Goal: Task Accomplishment & Management: Manage account settings

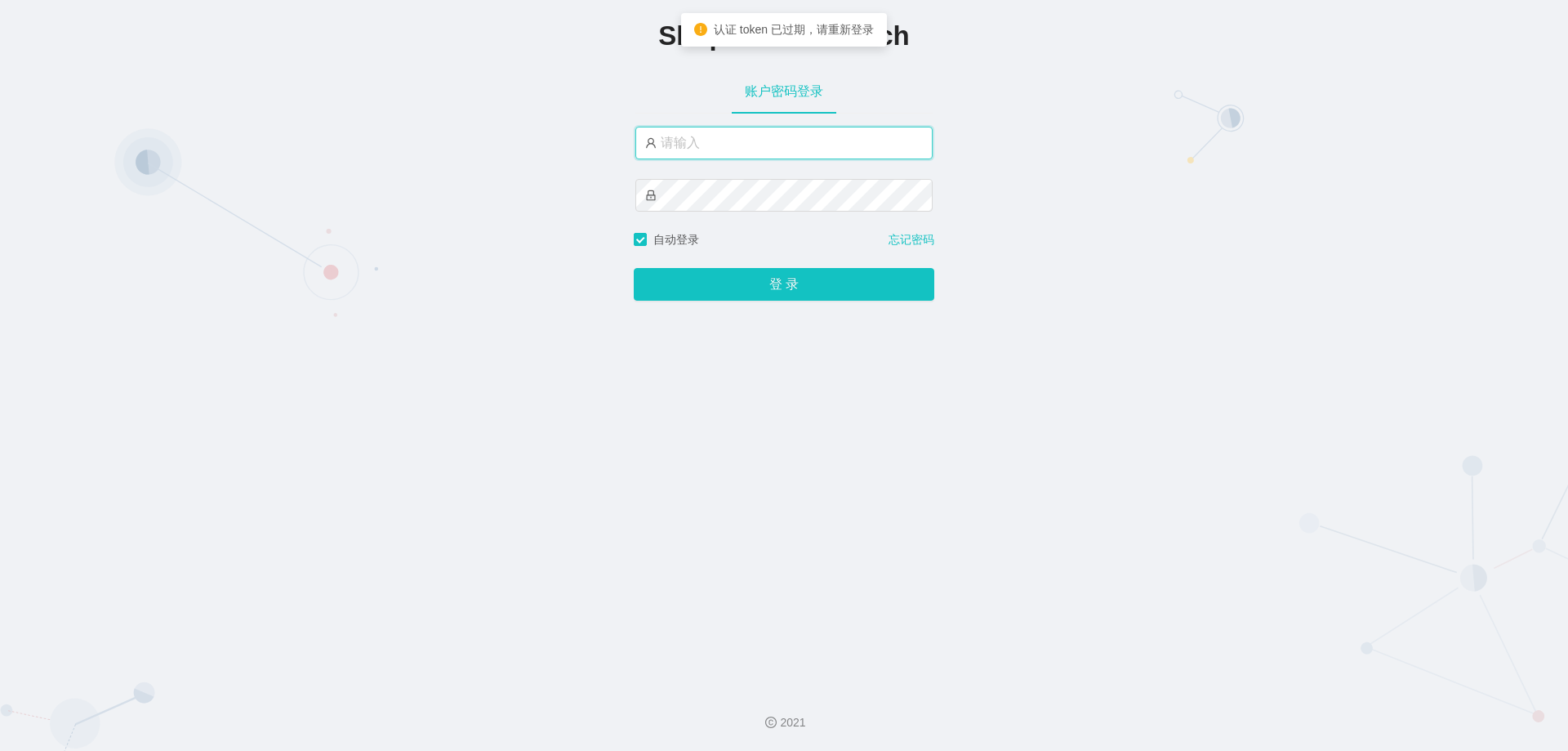
drag, startPoint x: 0, startPoint y: 0, endPoint x: 702, endPoint y: 154, distance: 718.7
click at [702, 154] on input "text" at bounding box center [784, 143] width 297 height 33
type input "jishu"
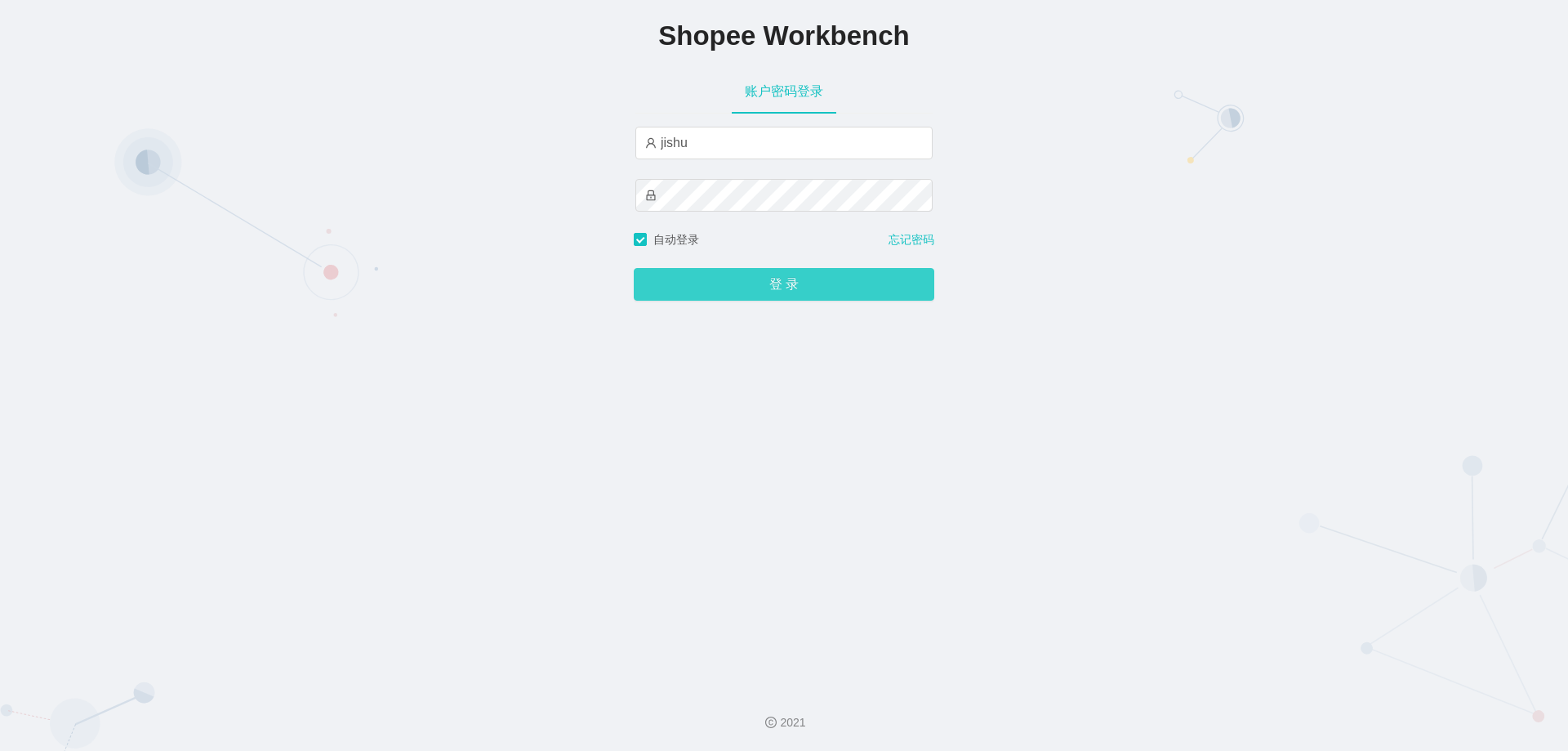
click at [787, 295] on button "登 录" at bounding box center [784, 285] width 301 height 33
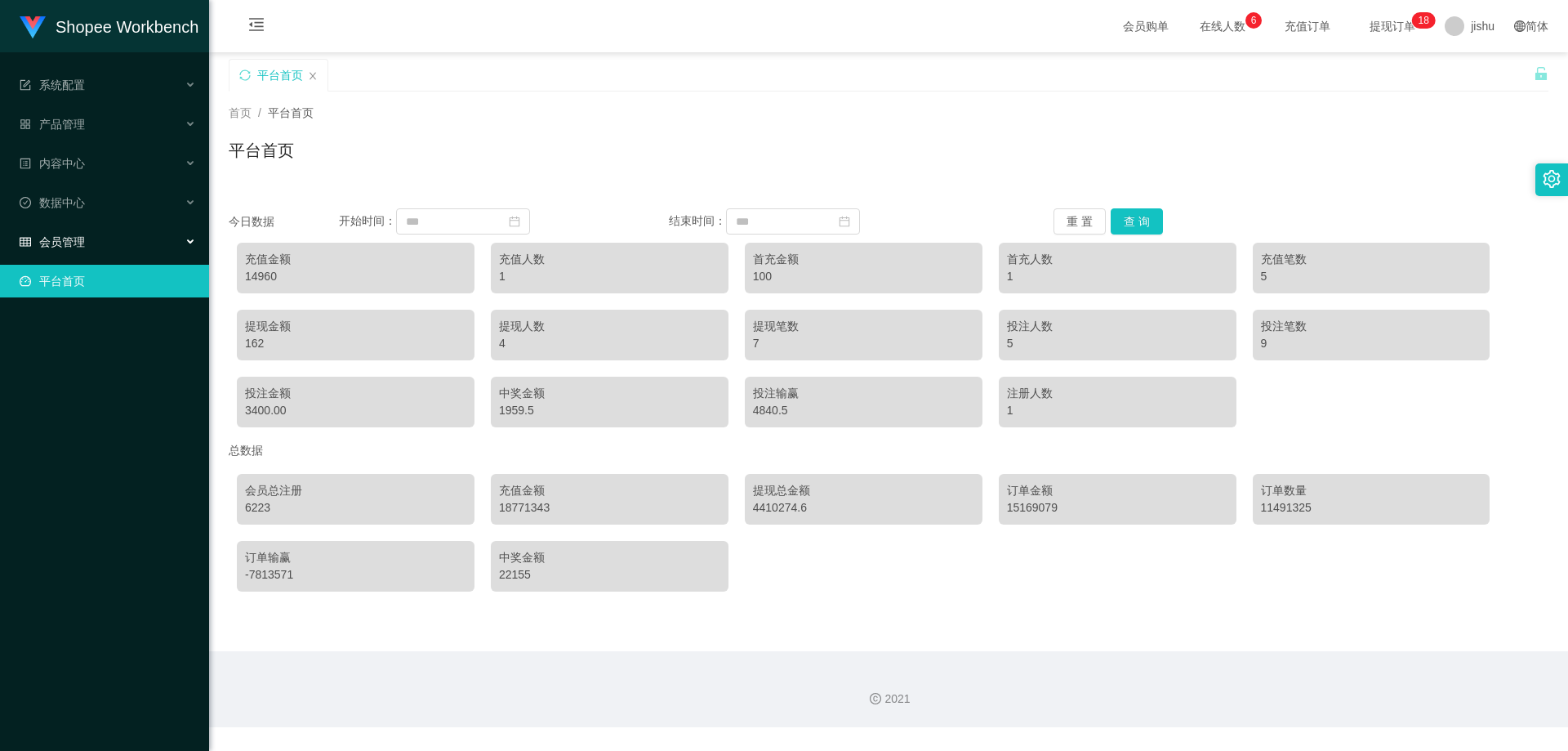
click at [72, 235] on span "会员管理" at bounding box center [52, 241] width 65 height 13
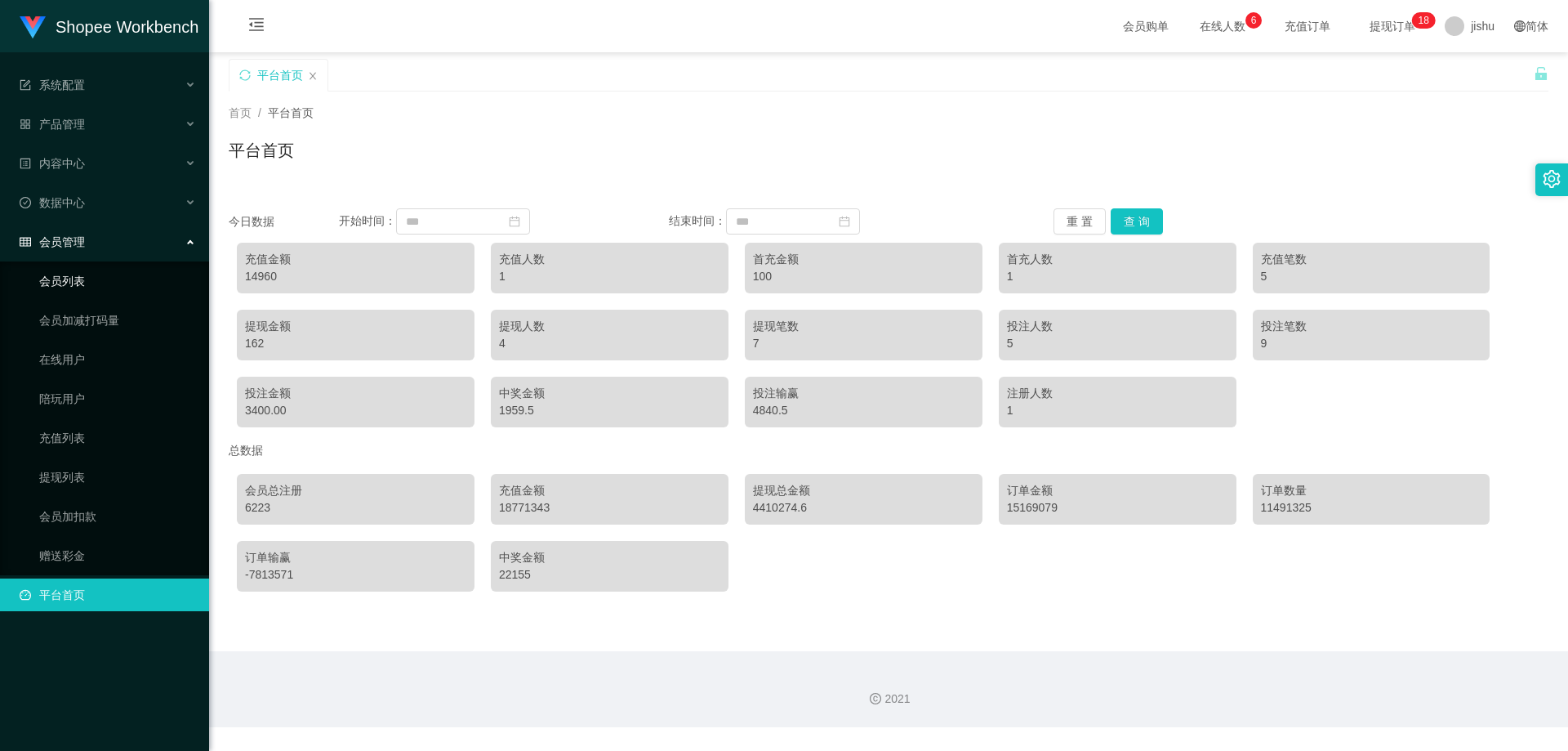
click at [69, 279] on link "会员列表" at bounding box center [118, 281] width 157 height 33
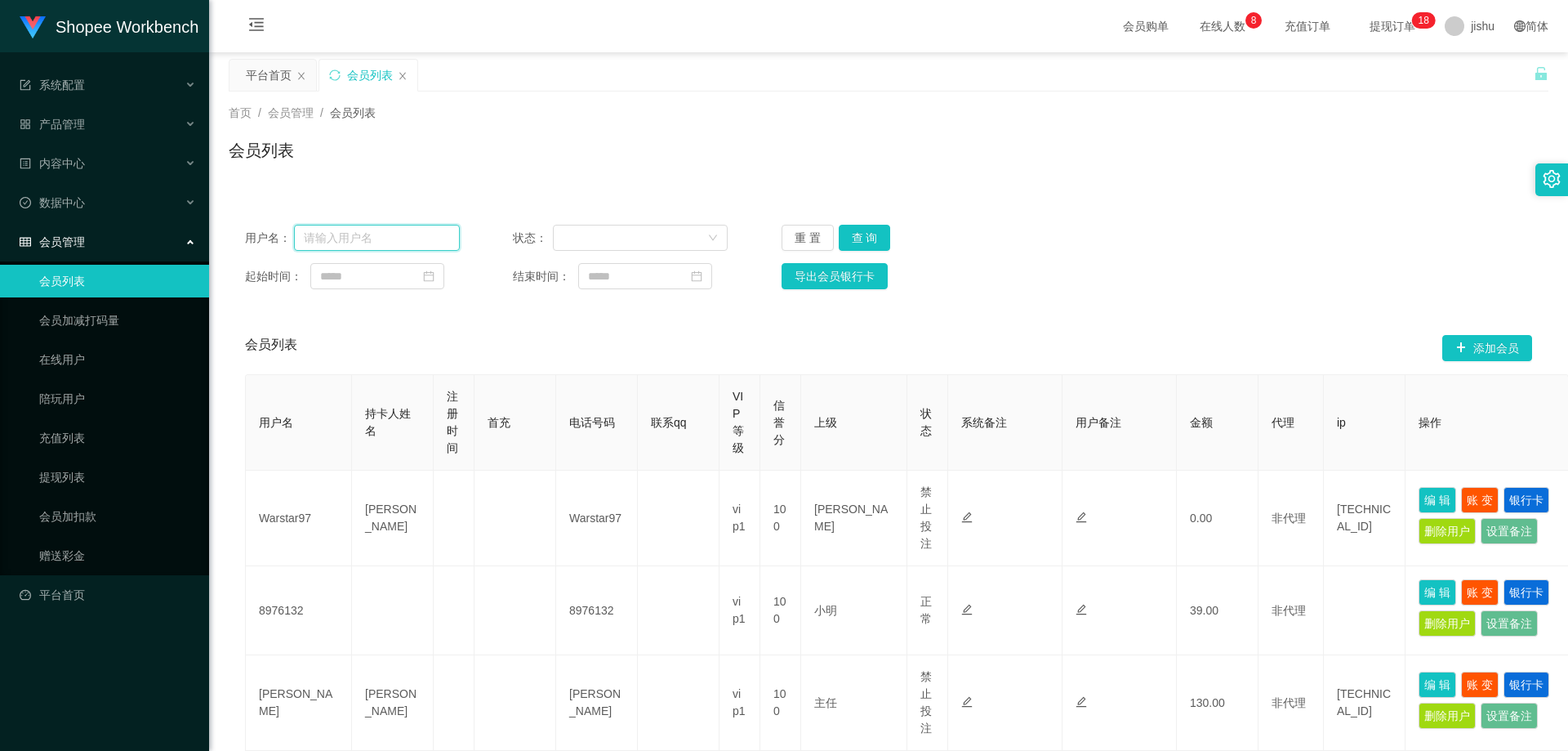
click at [341, 237] on input "text" at bounding box center [377, 238] width 166 height 26
paste input "01111204025"
type input "01111204025"
click at [865, 241] on button "查 询" at bounding box center [865, 238] width 52 height 26
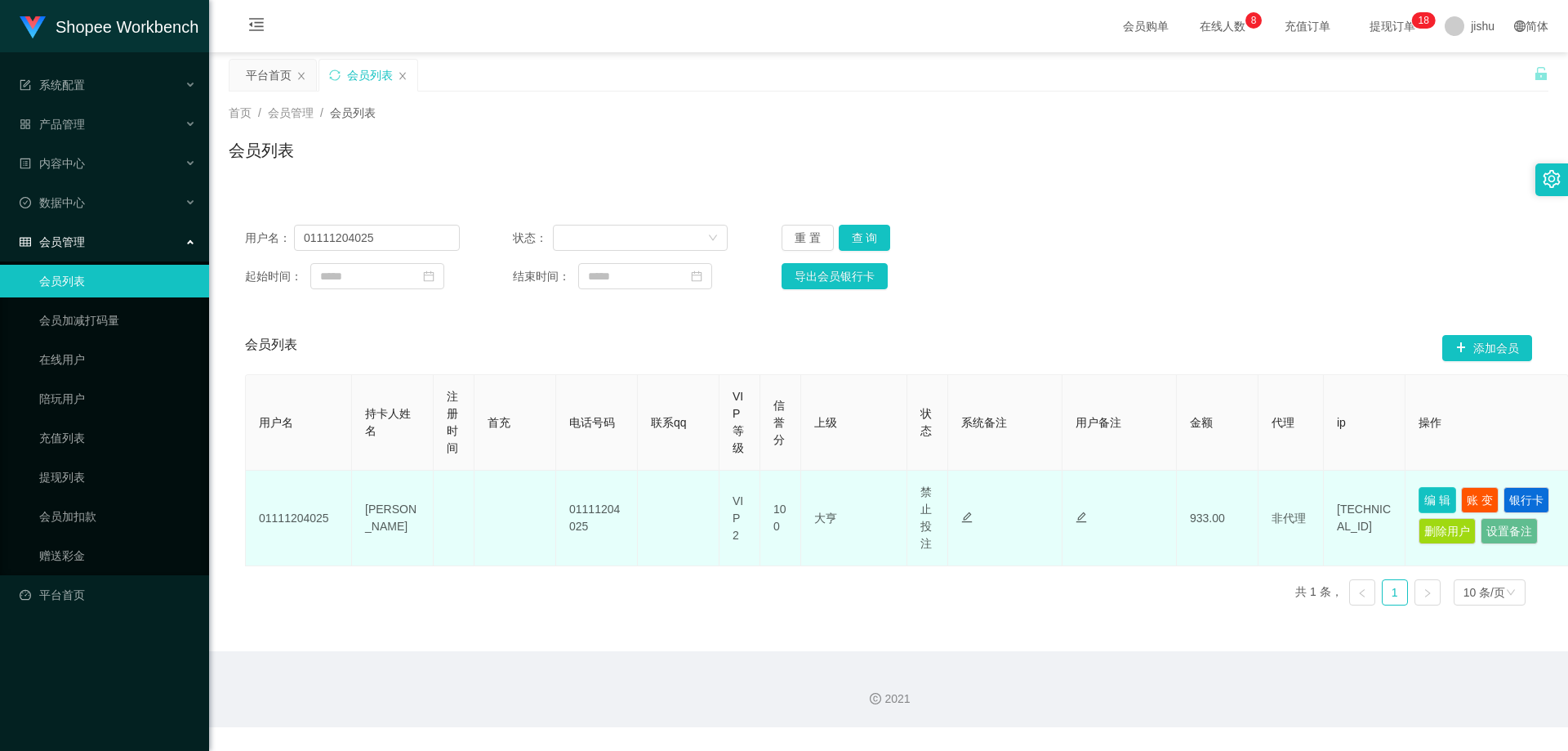
click at [1429, 494] on button "编 辑" at bounding box center [1437, 500] width 37 height 26
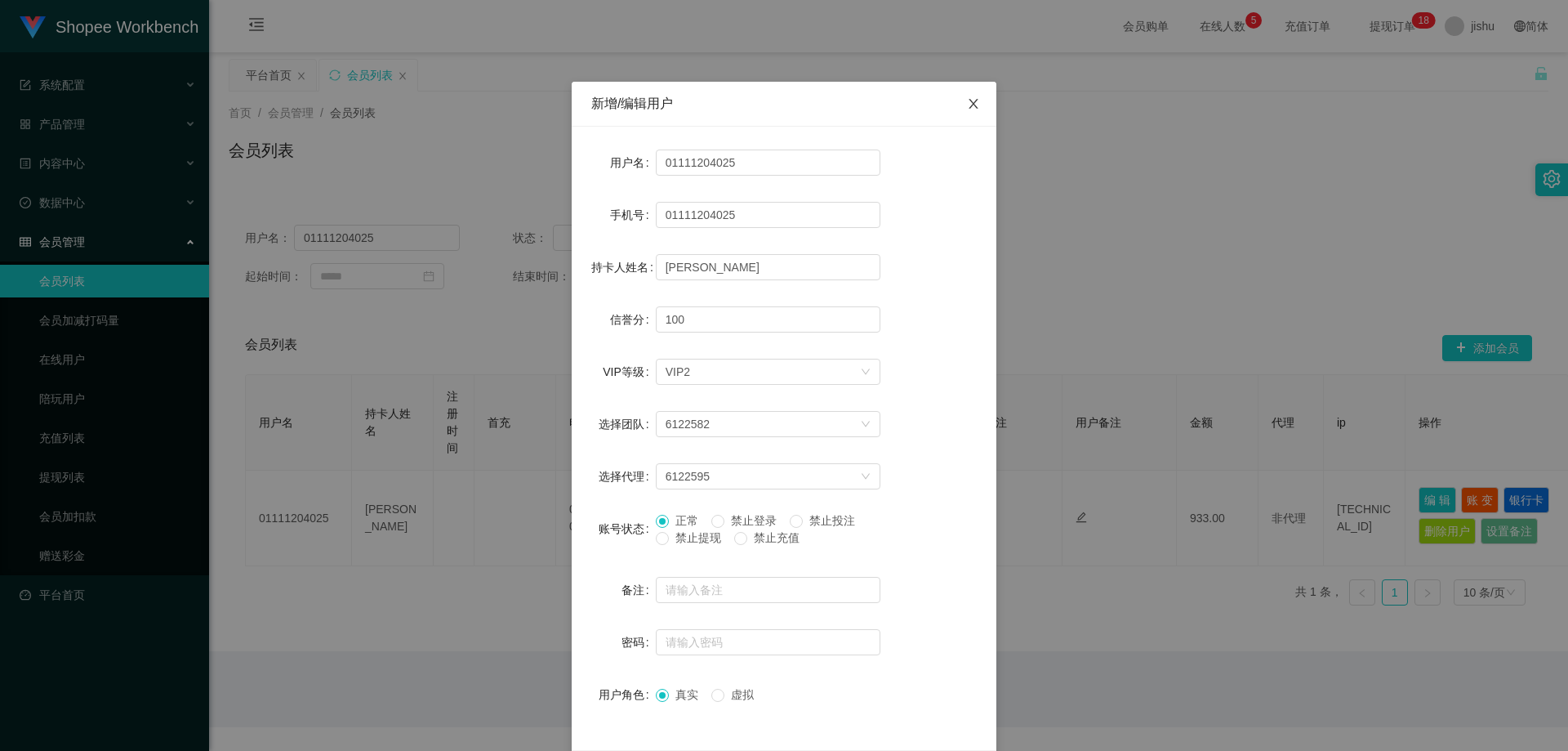
click at [969, 103] on icon "图标: close" at bounding box center [973, 103] width 9 height 10
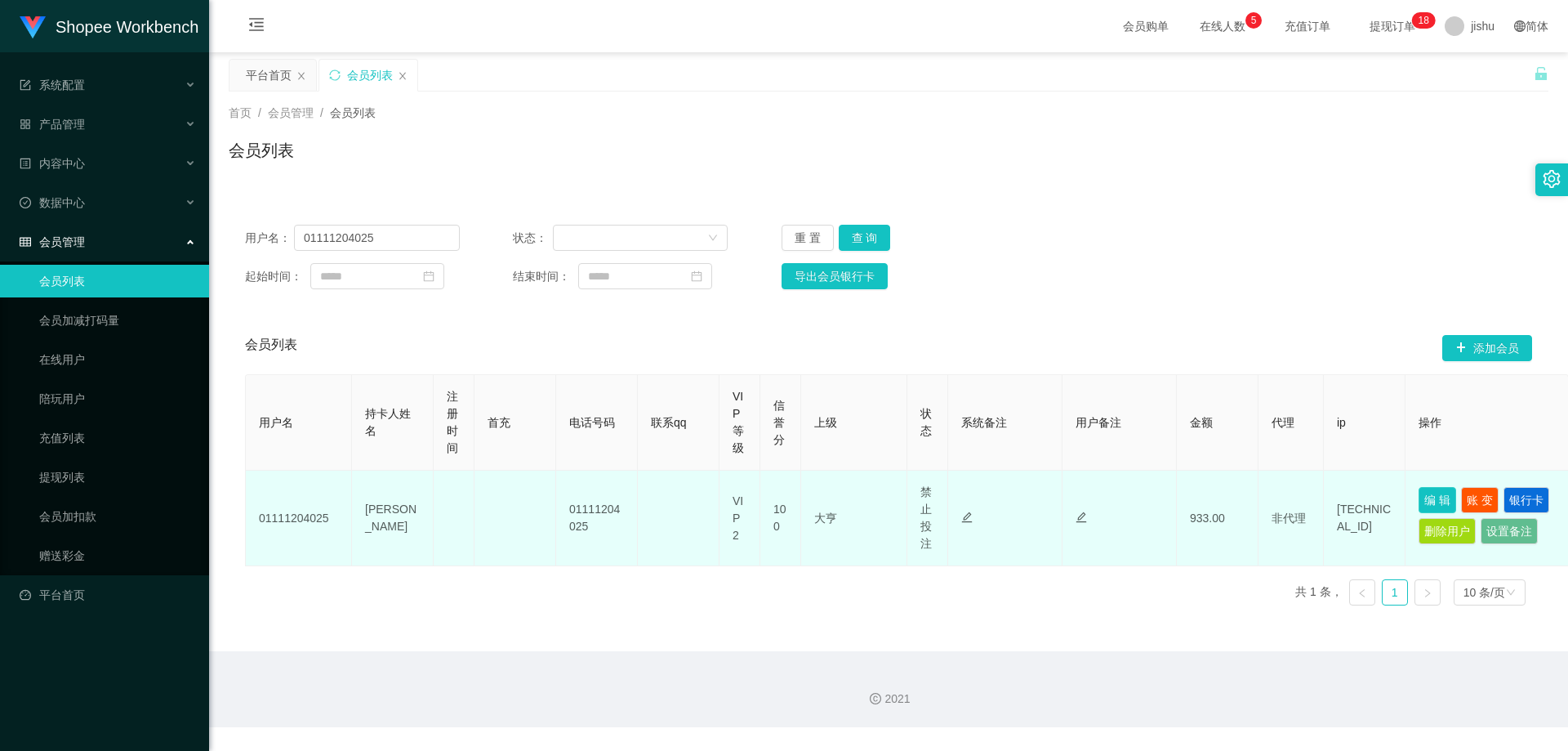
click at [1434, 505] on button "编 辑" at bounding box center [1437, 500] width 37 height 26
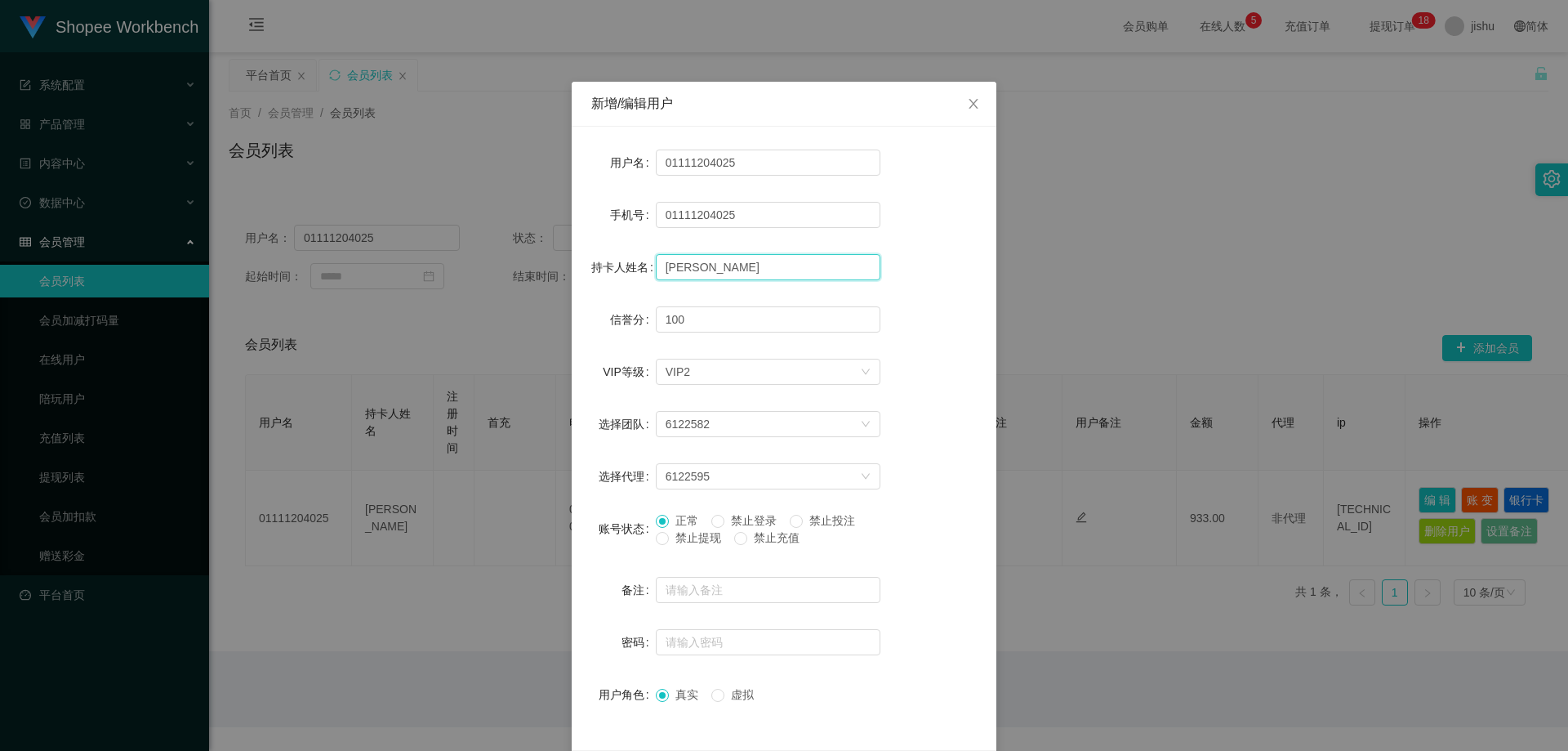
click at [729, 269] on input "[PERSON_NAME]" at bounding box center [768, 267] width 225 height 26
click at [729, 316] on input "100" at bounding box center [768, 320] width 225 height 26
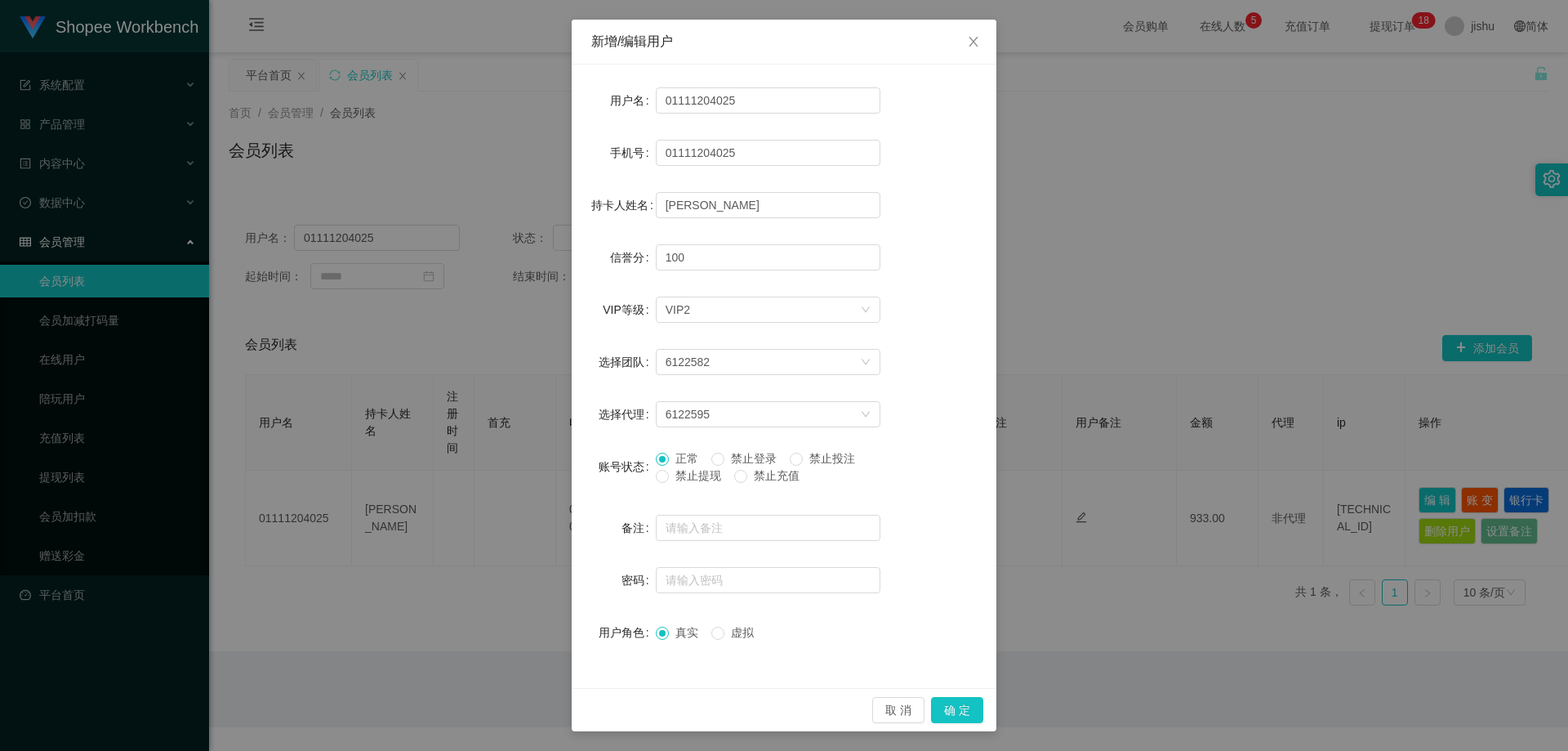
click at [1163, 233] on div "新增/编辑用户 用户名 01111204025 手机号 01111204025 持卡人姓名 [PERSON_NAME] 信誉分 100 VIP等级 选择VIP…" at bounding box center [784, 376] width 1568 height 751
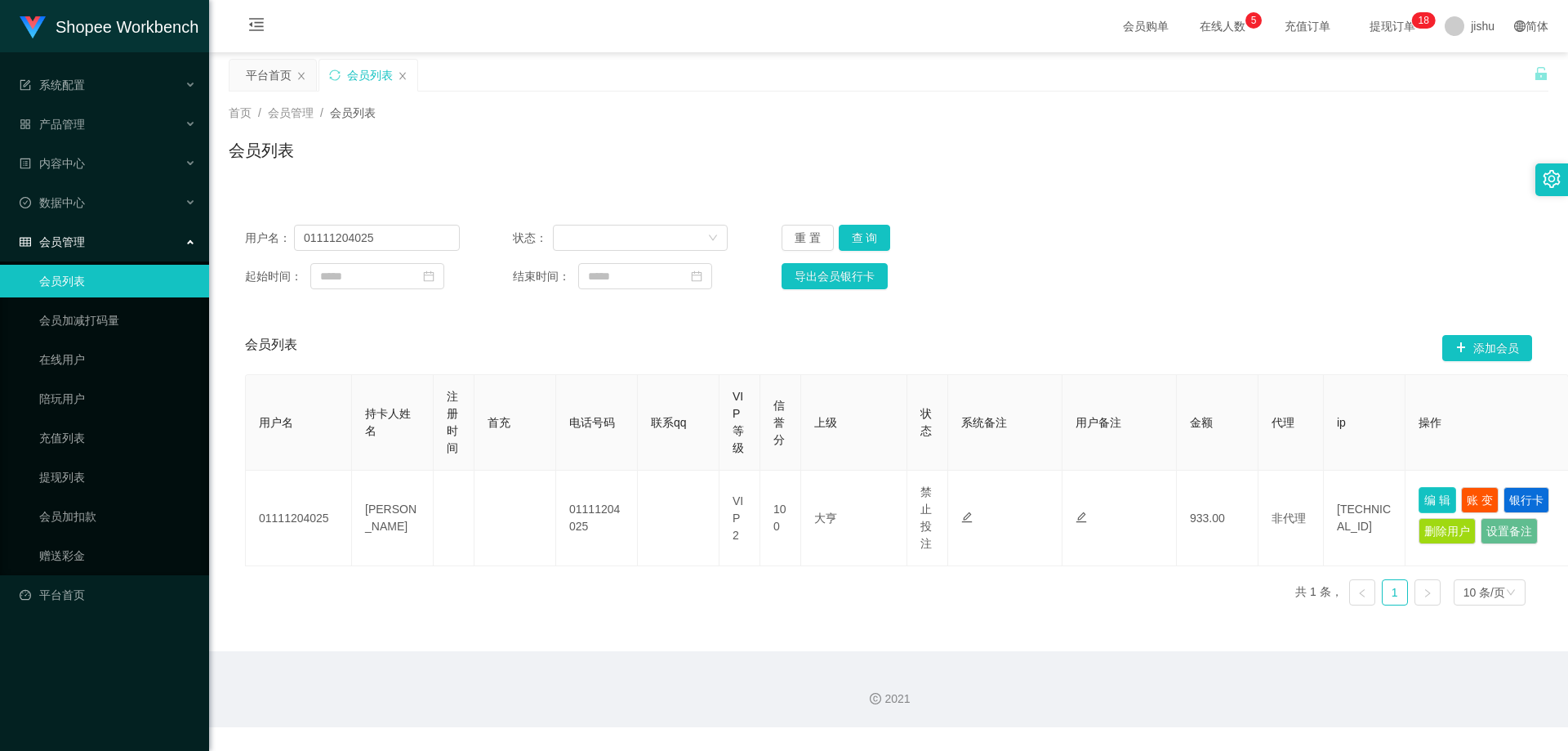
scroll to position [0, 0]
click at [98, 352] on link "在线用户" at bounding box center [118, 360] width 157 height 33
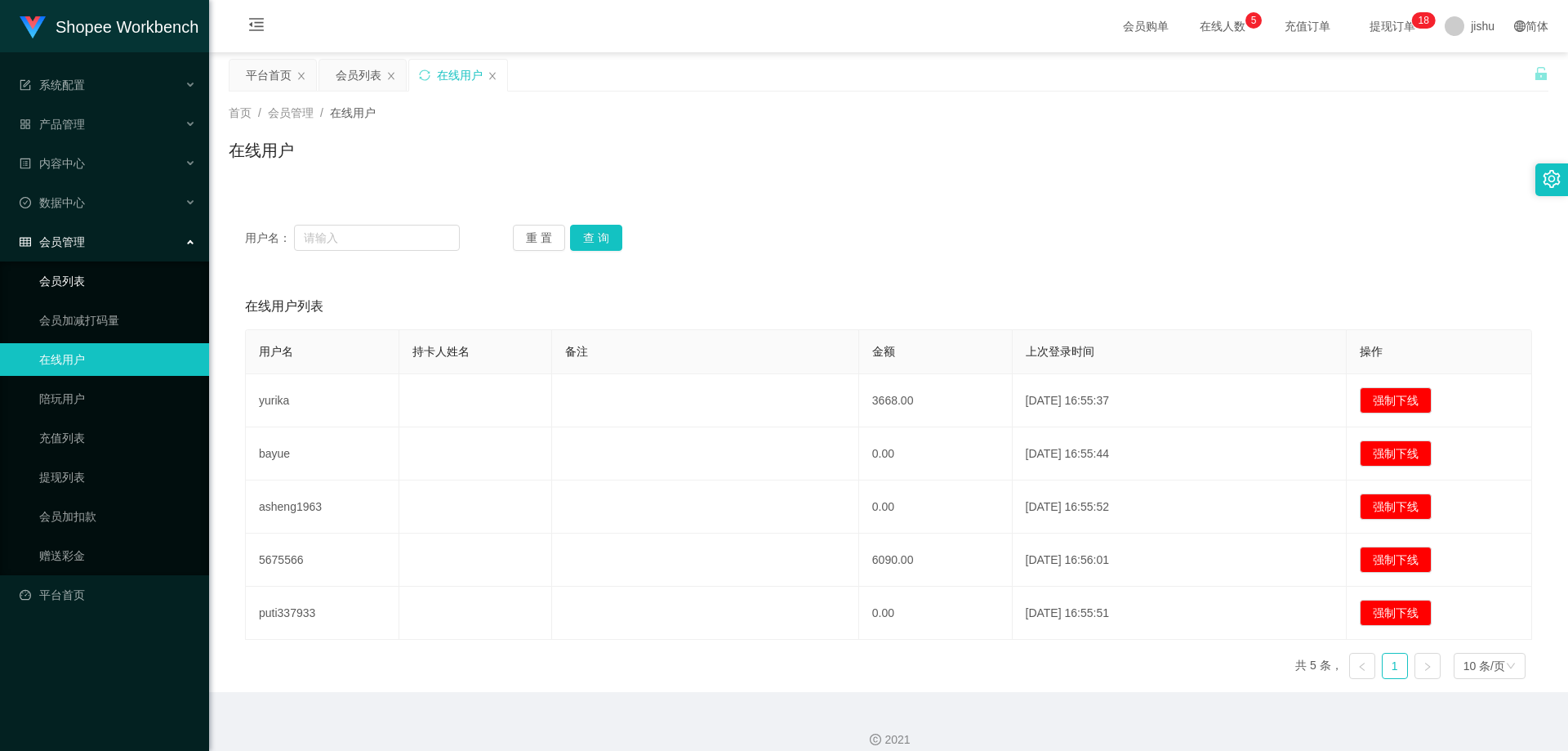
click at [62, 273] on link "会员列表" at bounding box center [118, 281] width 157 height 33
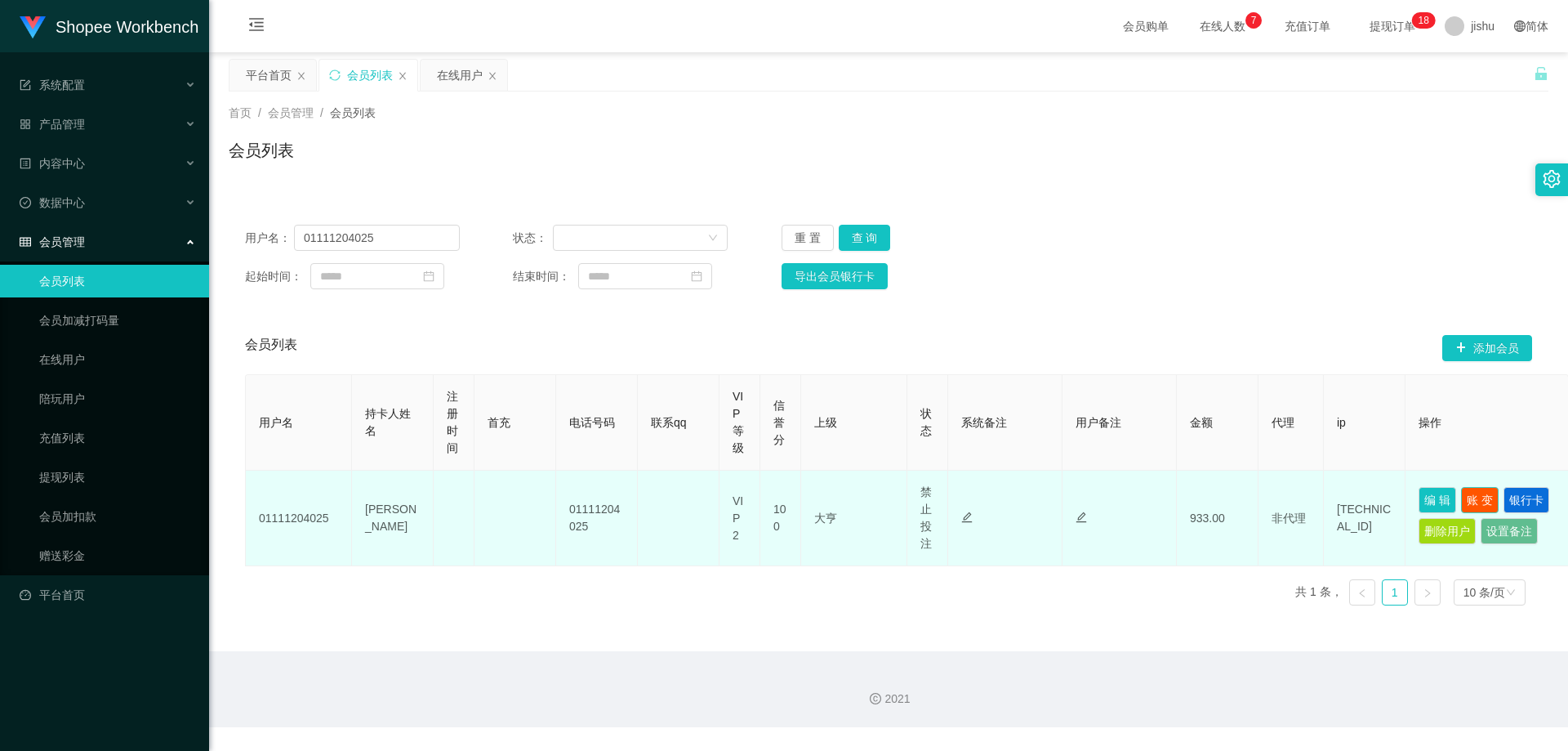
click at [1482, 499] on button "账 变" at bounding box center [1480, 500] width 37 height 26
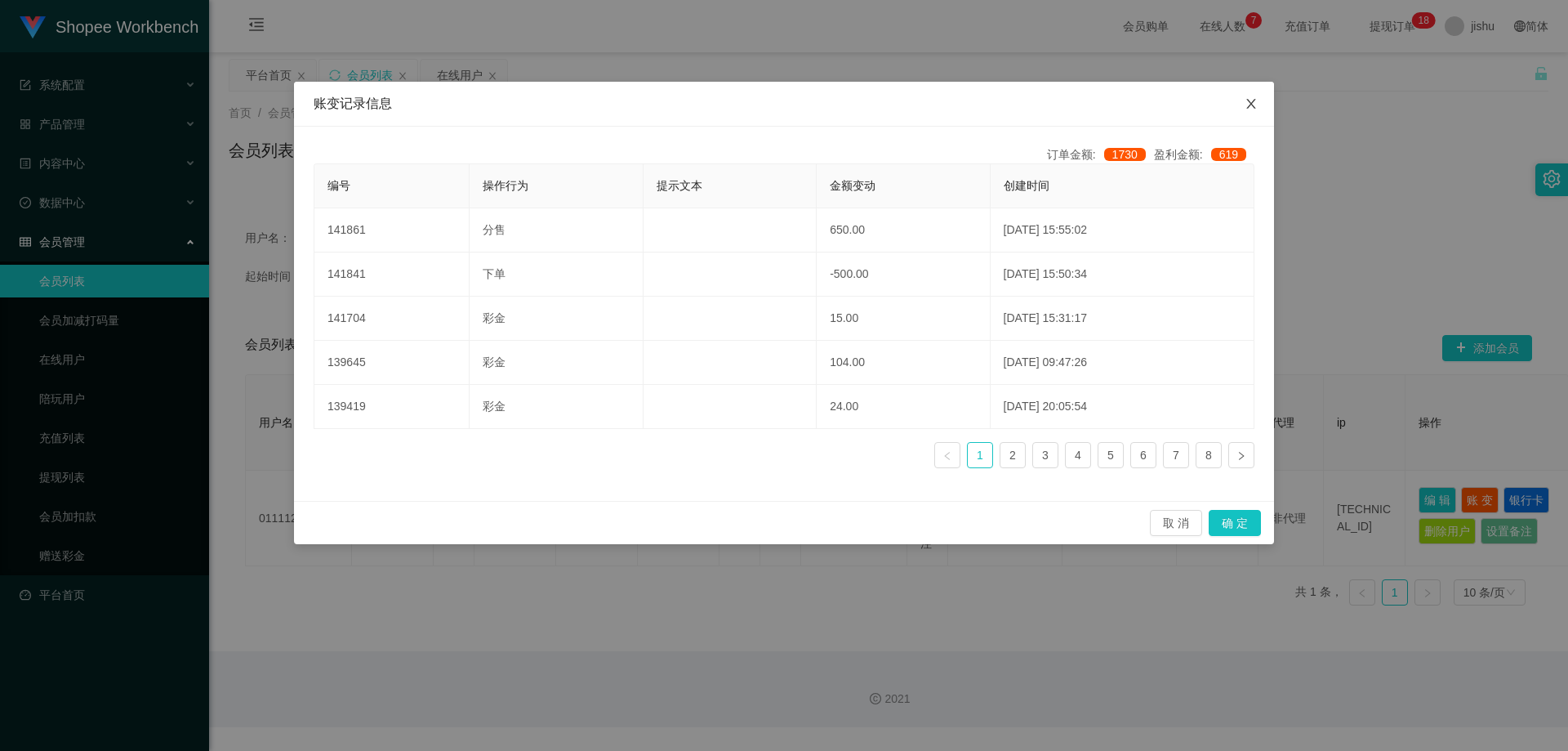
click at [1252, 103] on icon "图标: close" at bounding box center [1251, 104] width 13 height 13
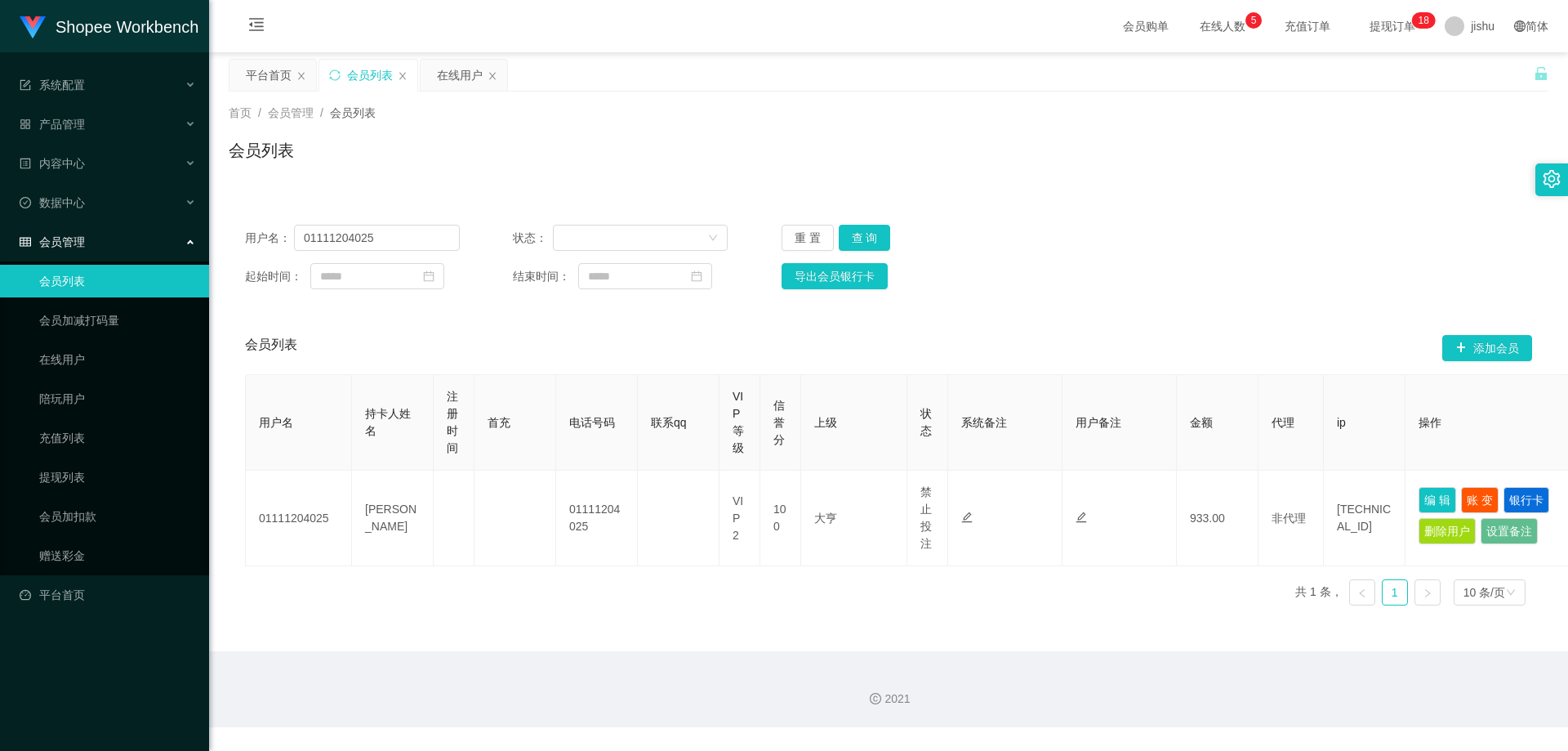
click at [591, 335] on div "会员列表 添加会员" at bounding box center [889, 348] width 1288 height 52
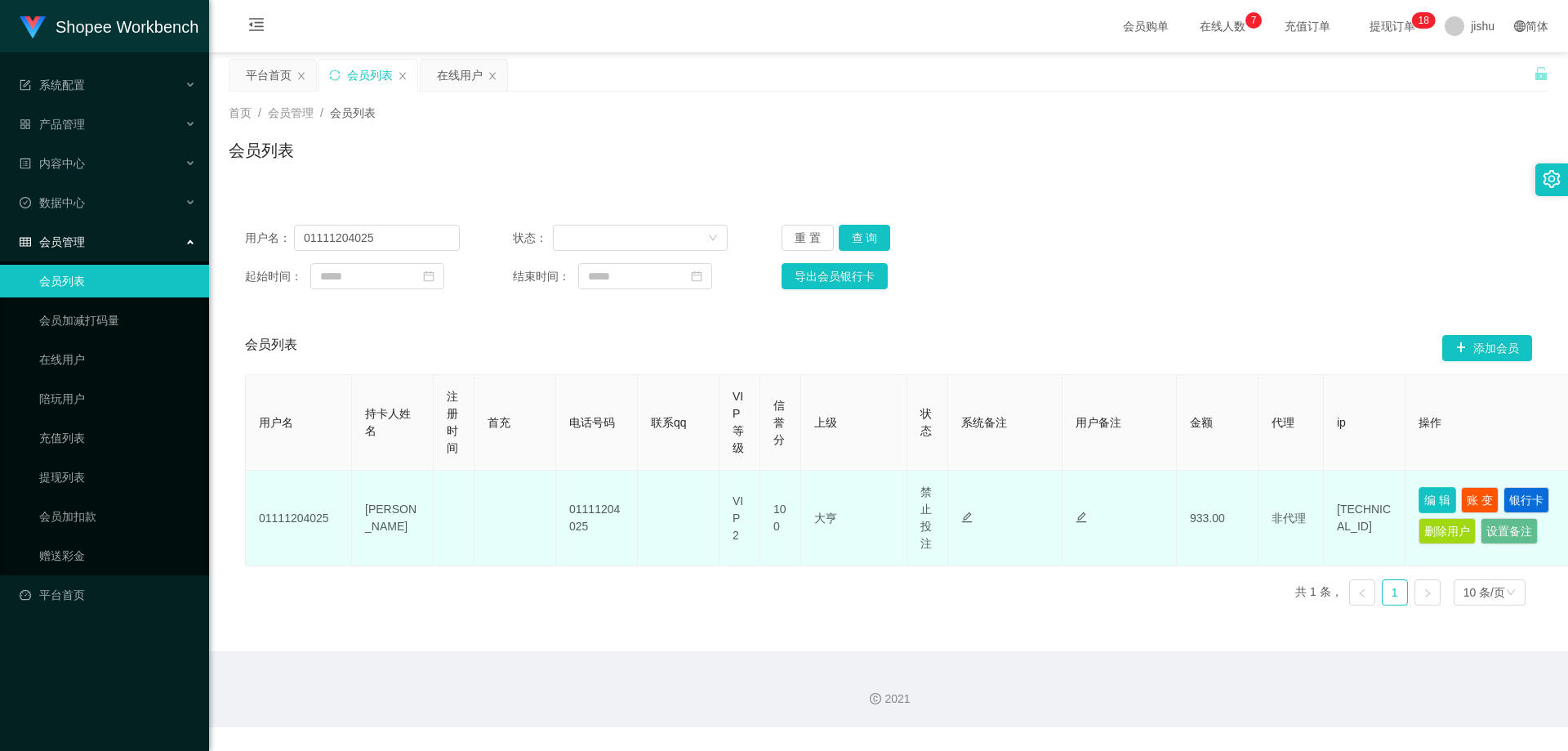
click at [1436, 495] on button "编 辑" at bounding box center [1437, 500] width 37 height 26
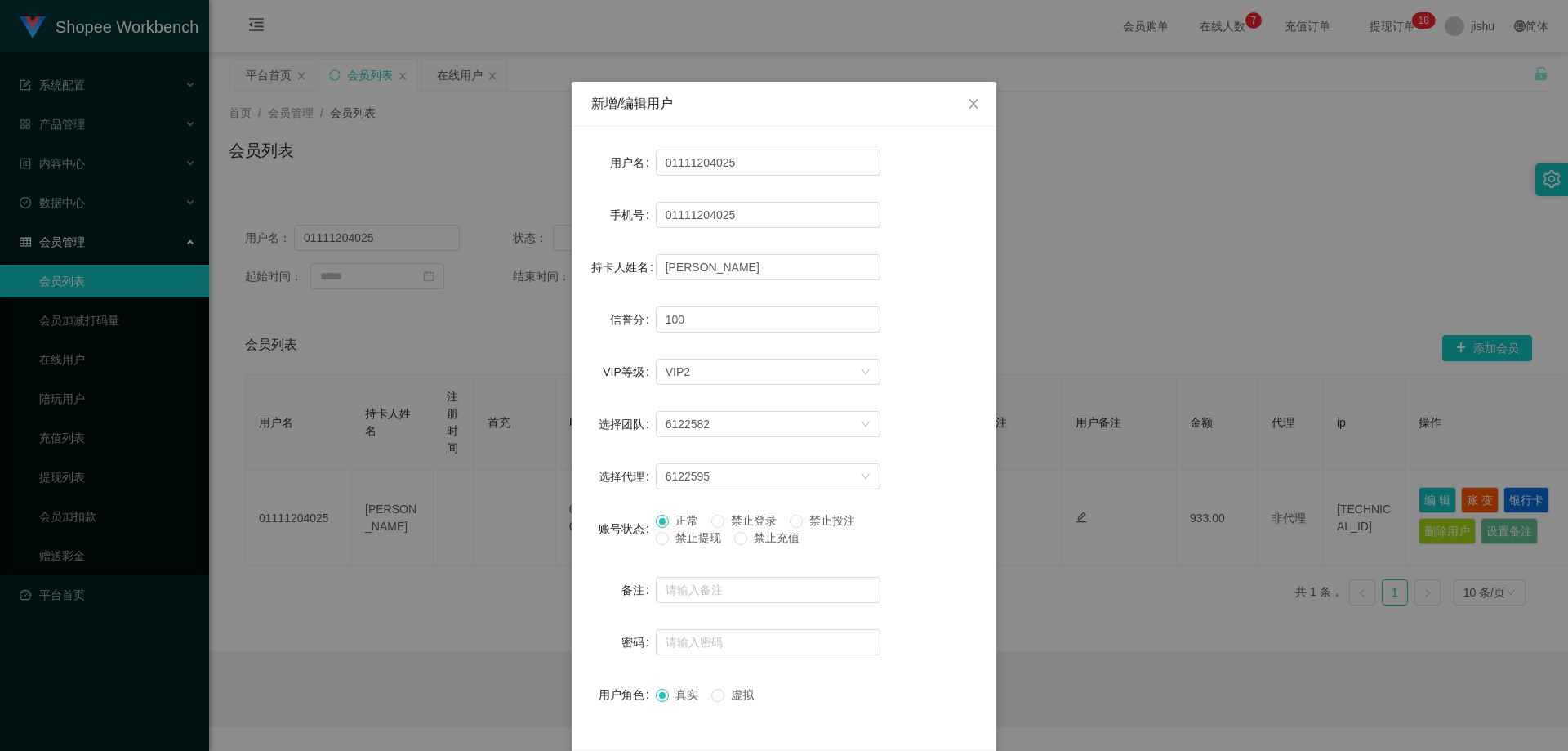
scroll to position [63, 0]
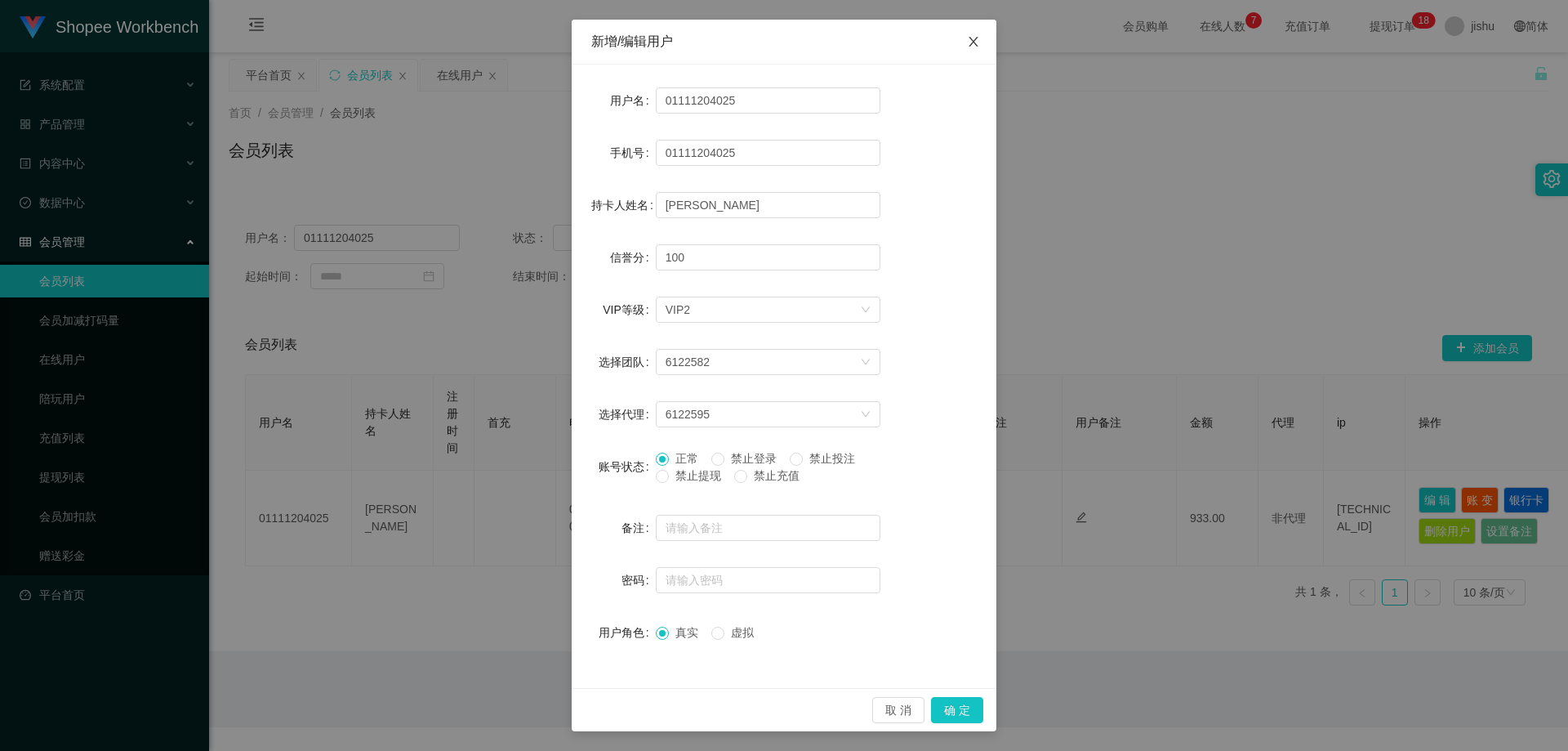
click at [969, 40] on icon "图标: close" at bounding box center [973, 41] width 9 height 10
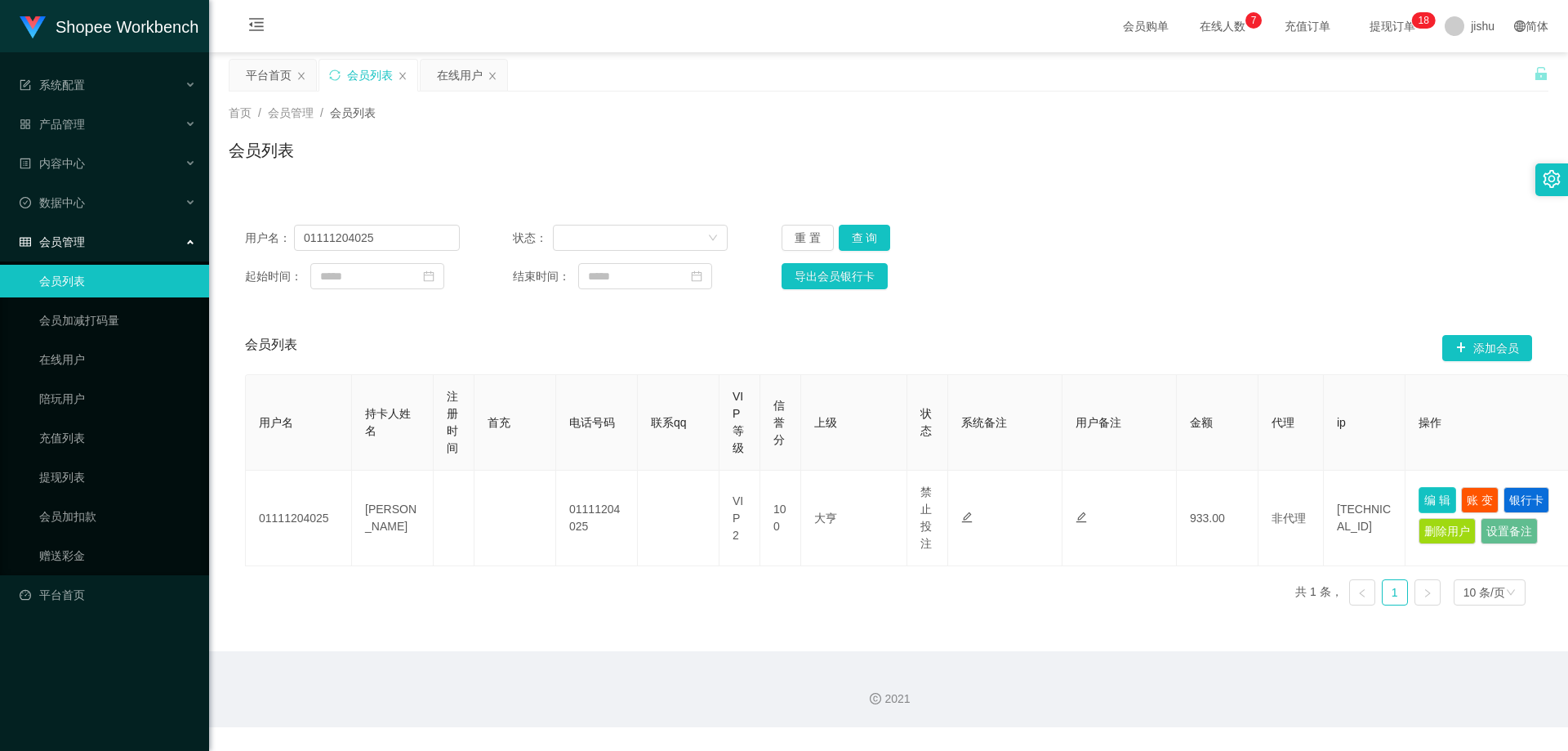
scroll to position [0, 0]
click at [395, 350] on div "会员列表 添加会员" at bounding box center [889, 348] width 1288 height 52
click at [518, 164] on div "会员列表" at bounding box center [889, 156] width 1320 height 37
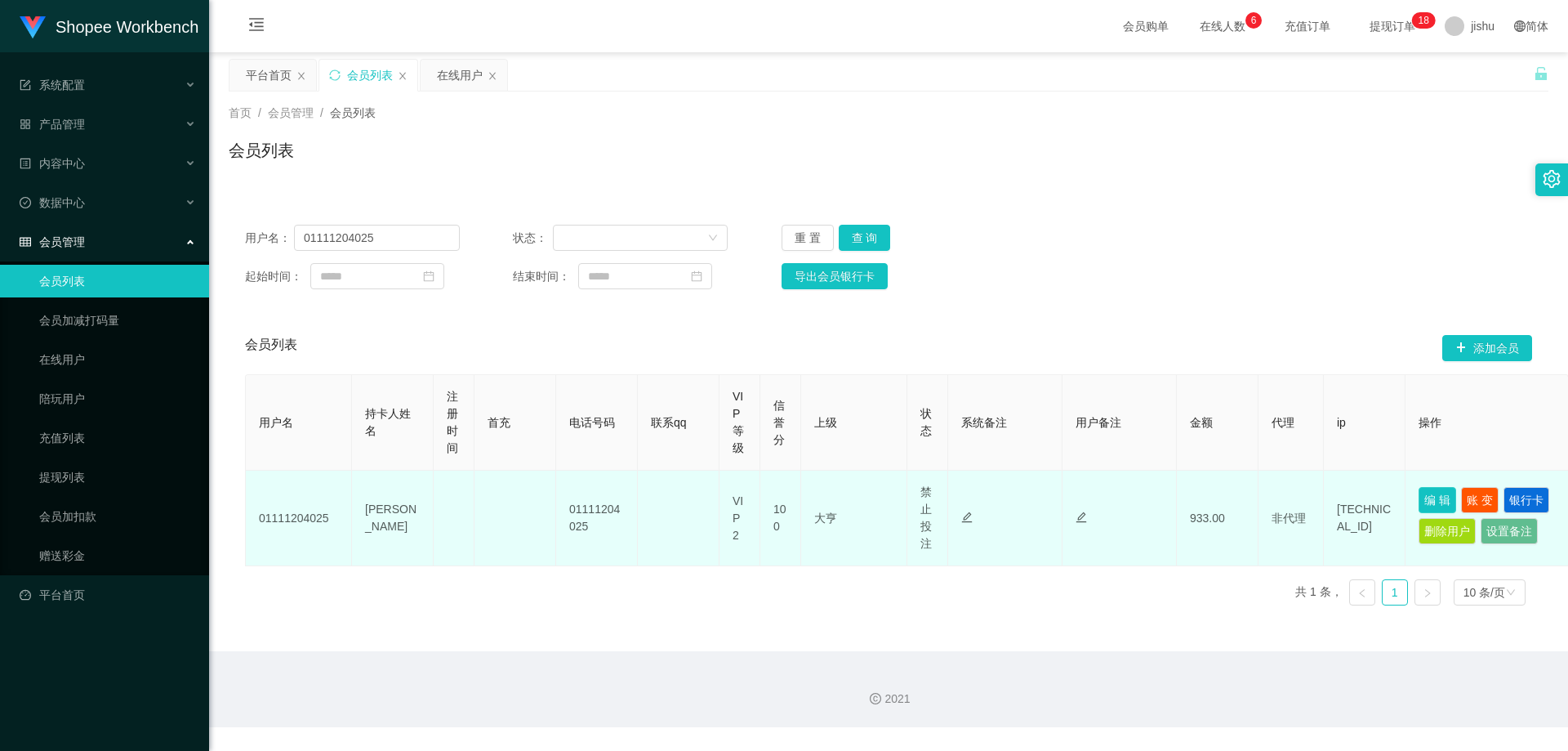
click at [1439, 495] on button "编 辑" at bounding box center [1437, 500] width 37 height 26
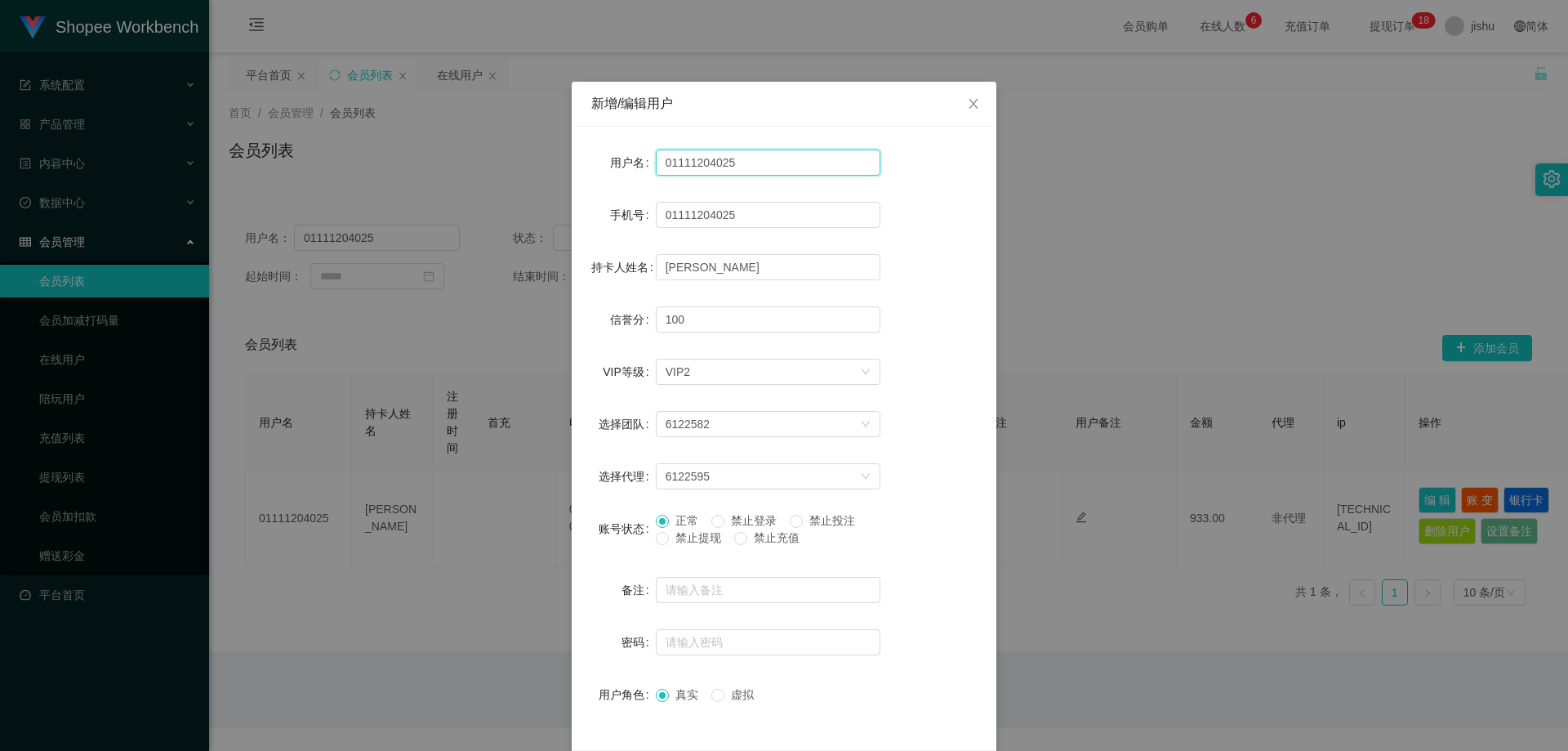
drag, startPoint x: 737, startPoint y: 162, endPoint x: 623, endPoint y: 178, distance: 115.1
click at [623, 178] on div "用户名 01111204025" at bounding box center [784, 163] width 386 height 33
click at [971, 103] on icon "图标: close" at bounding box center [973, 104] width 13 height 13
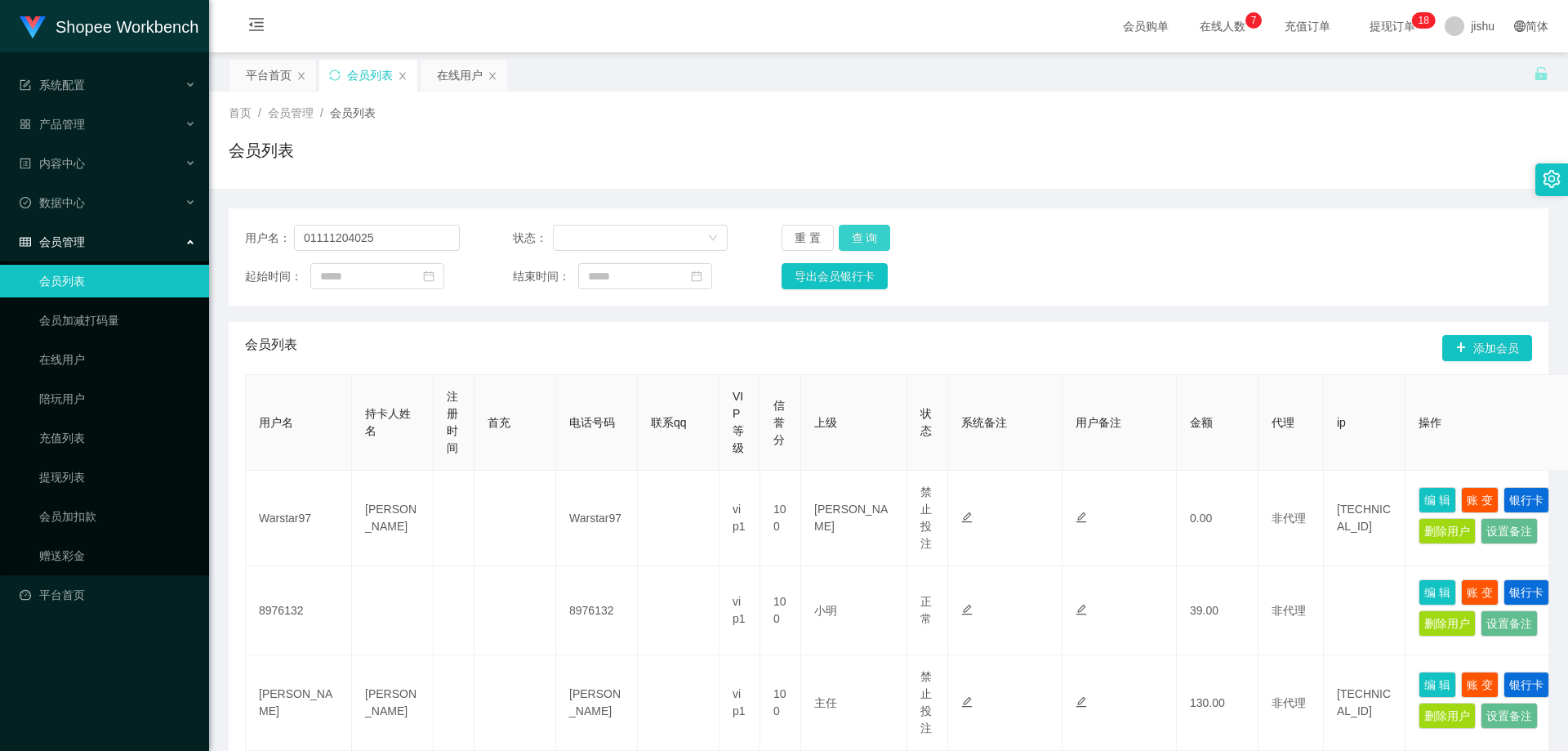
type input "01111204025"
click at [857, 230] on button "查 询" at bounding box center [865, 238] width 52 height 26
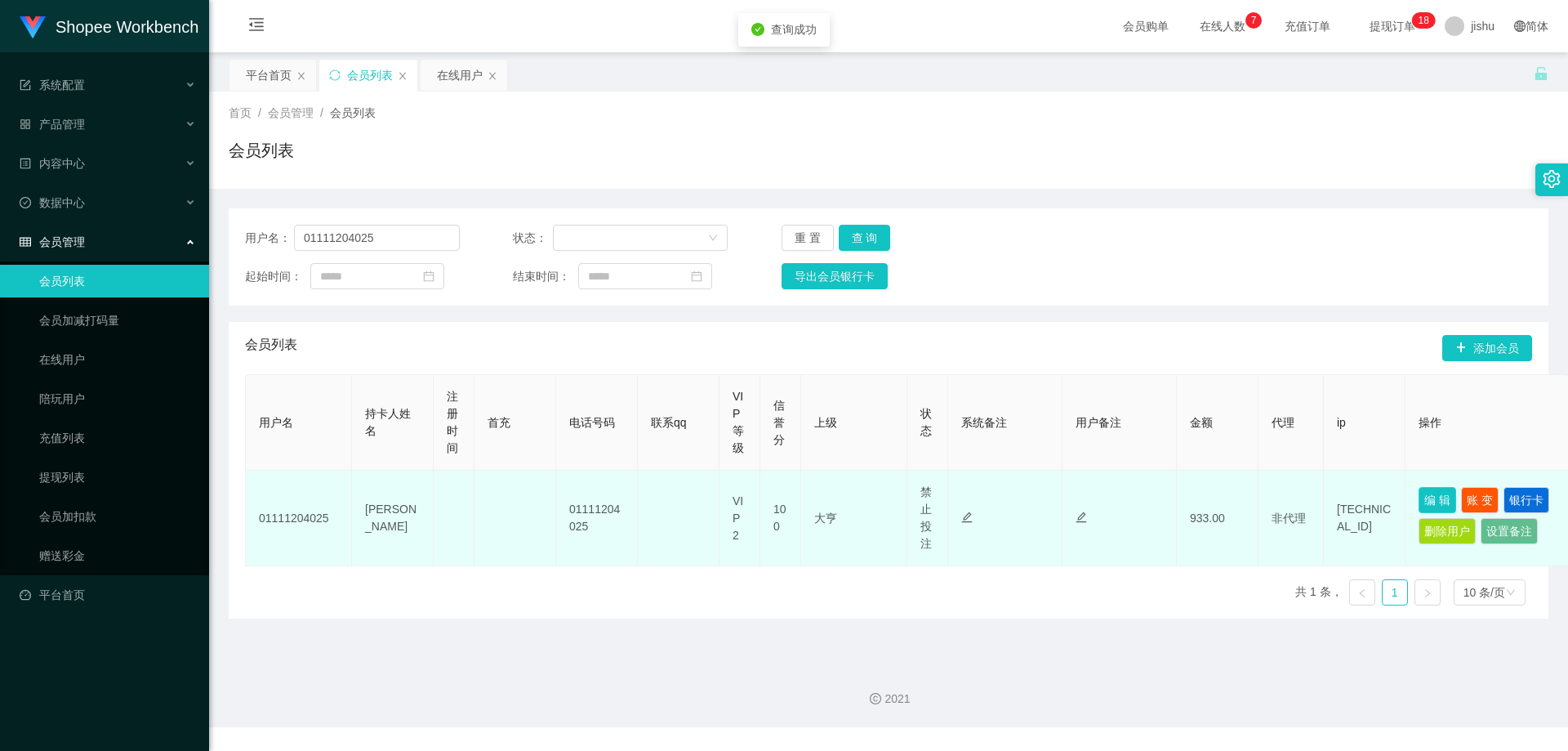
click at [1426, 499] on button "编 辑" at bounding box center [1437, 500] width 37 height 26
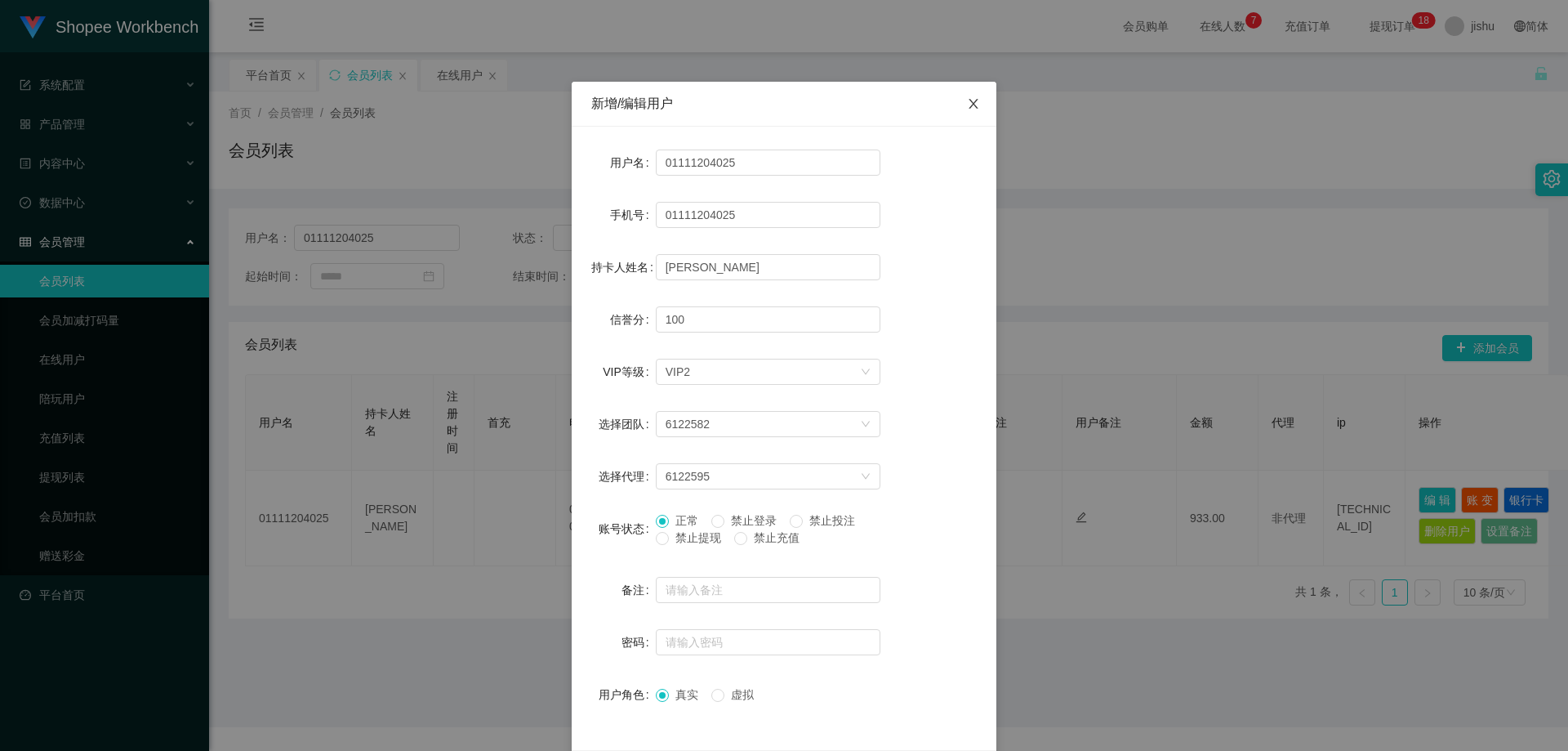
click at [970, 106] on icon "图标: close" at bounding box center [973, 104] width 13 height 13
